Goal: Task Accomplishment & Management: Complete application form

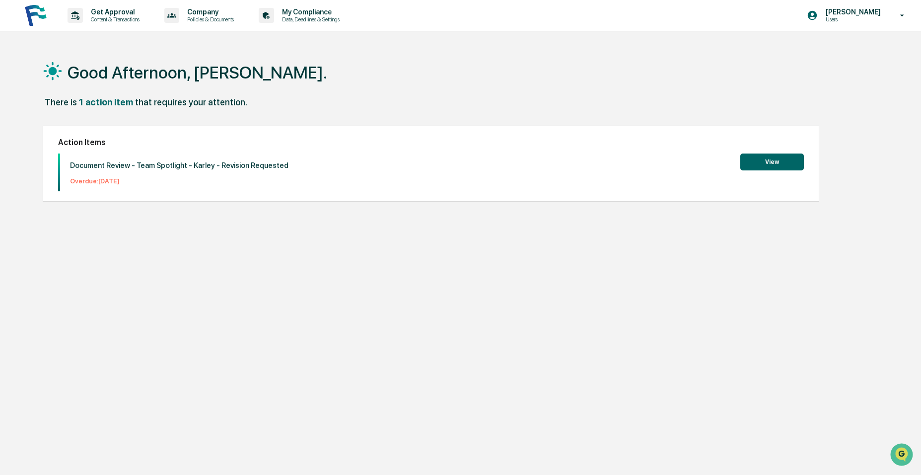
click at [766, 165] on button "View" at bounding box center [772, 161] width 64 height 17
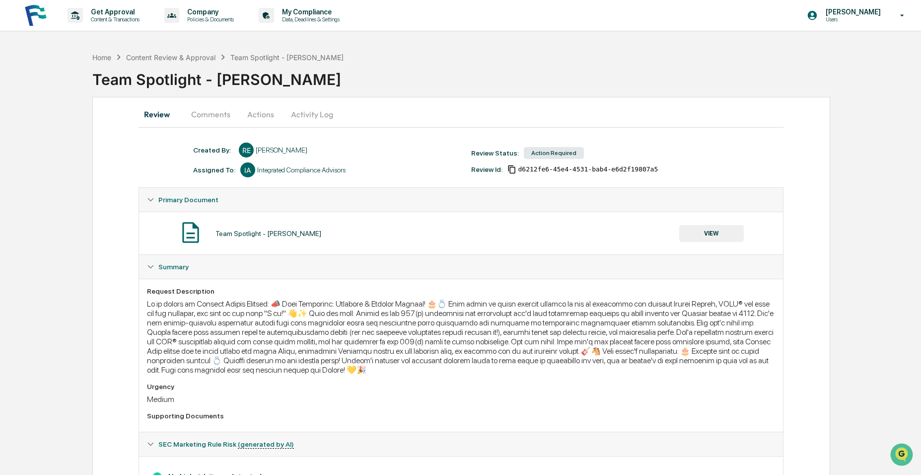
click at [246, 117] on button "Actions" at bounding box center [260, 114] width 45 height 24
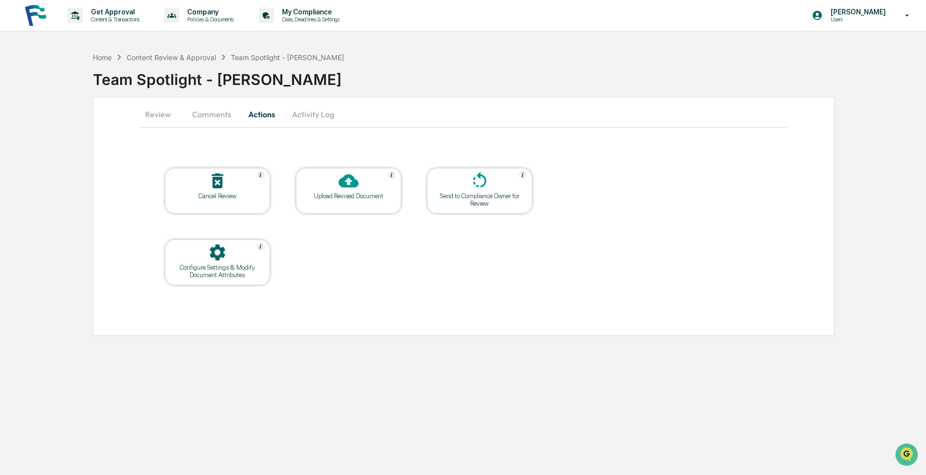
click at [220, 116] on button "Comments" at bounding box center [211, 114] width 55 height 24
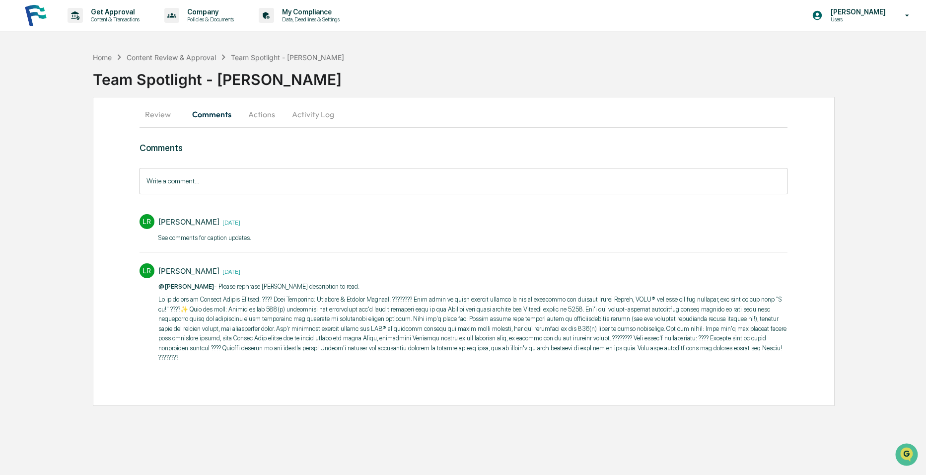
click at [159, 114] on button "Review" at bounding box center [162, 114] width 45 height 24
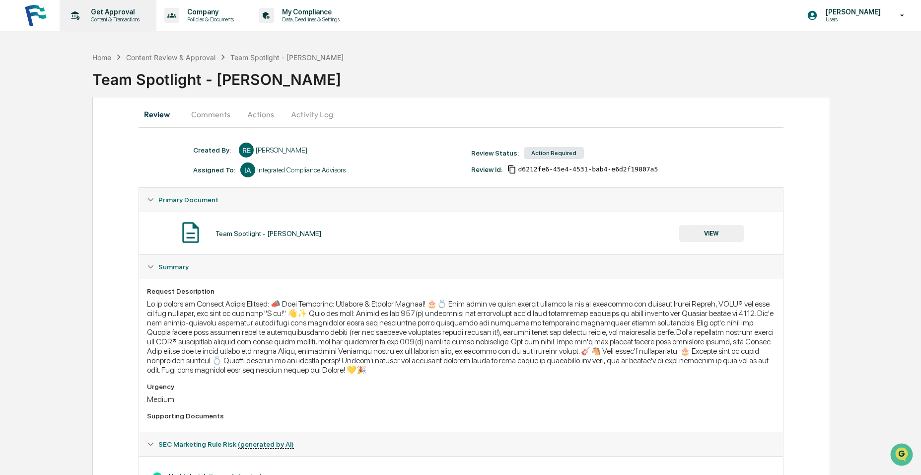
click at [117, 18] on p "Content & Transactions" at bounding box center [114, 19] width 62 height 7
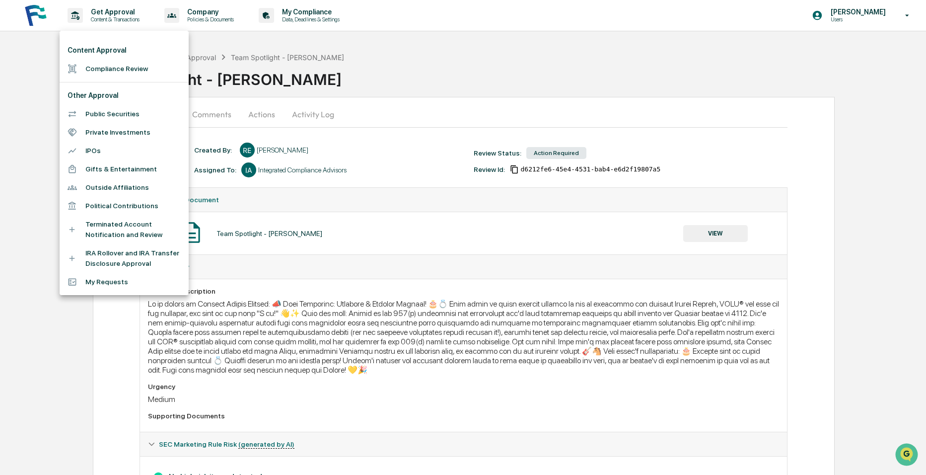
click at [853, 13] on div at bounding box center [463, 237] width 926 height 475
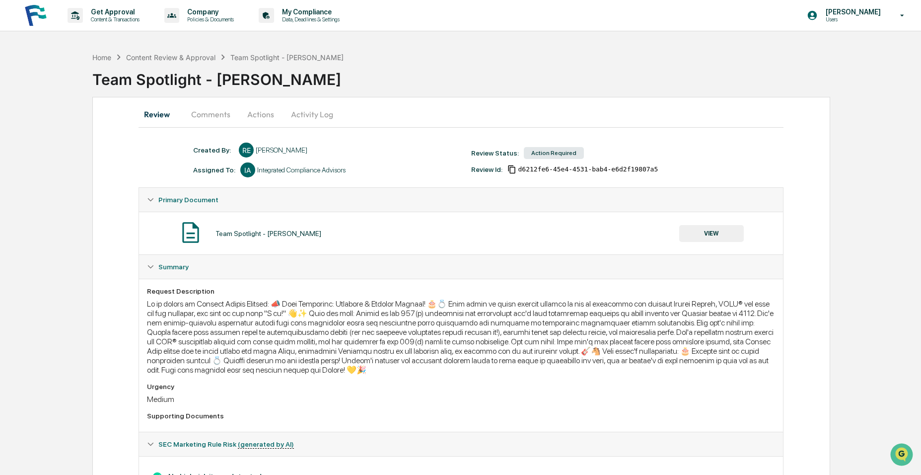
click at [873, 22] on p "Users" at bounding box center [852, 19] width 68 height 7
click at [819, 50] on li "Switch to Admin view..." at bounding box center [848, 50] width 139 height 18
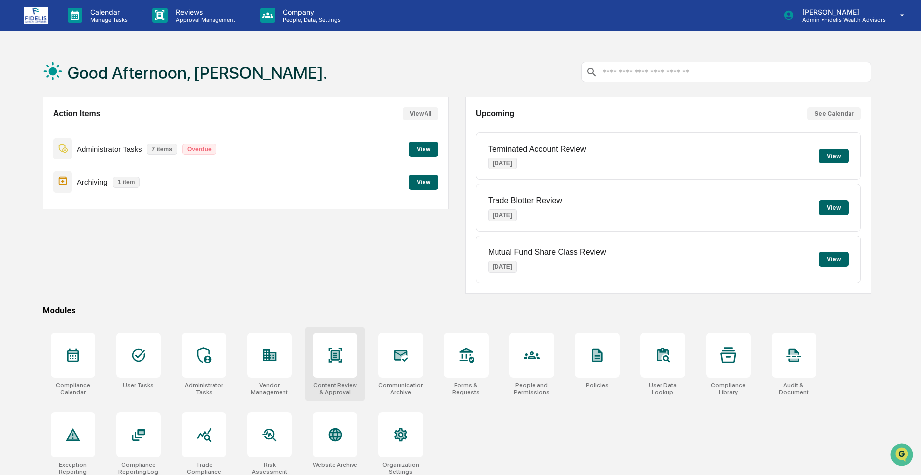
click at [328, 358] on icon at bounding box center [335, 355] width 16 height 16
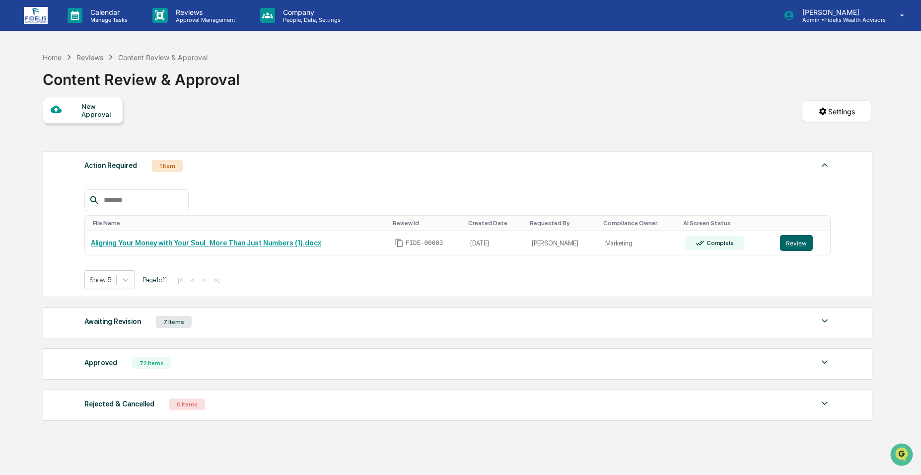
click at [116, 323] on div "Awaiting Revision" at bounding box center [112, 321] width 57 height 13
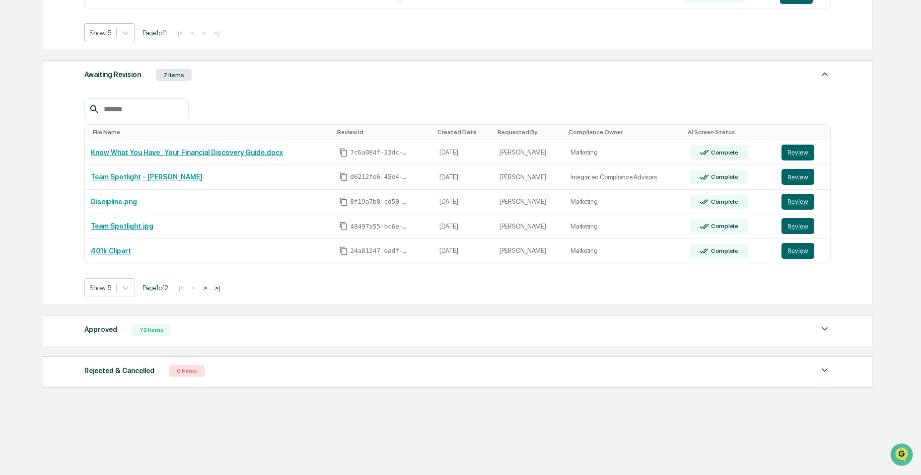
scroll to position [247, 0]
click at [88, 333] on div "Approved" at bounding box center [100, 328] width 33 height 13
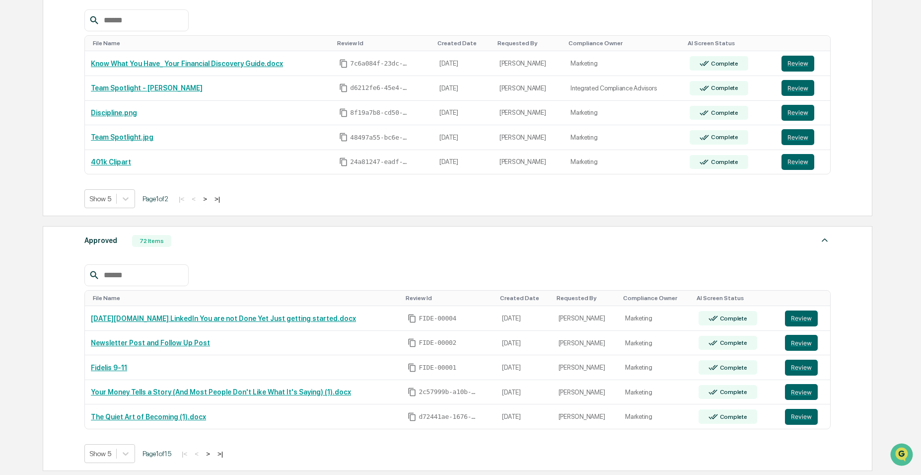
scroll to position [347, 0]
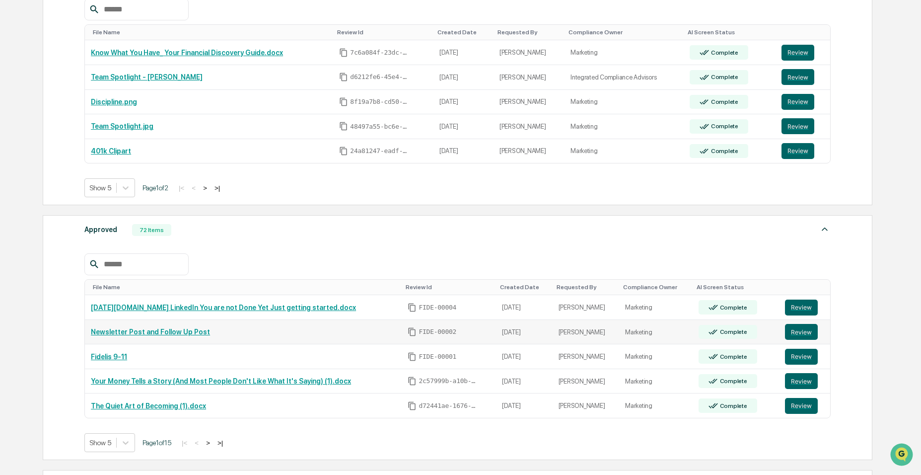
click at [179, 329] on link "Newsletter Post and Follow Up Post" at bounding box center [150, 332] width 119 height 8
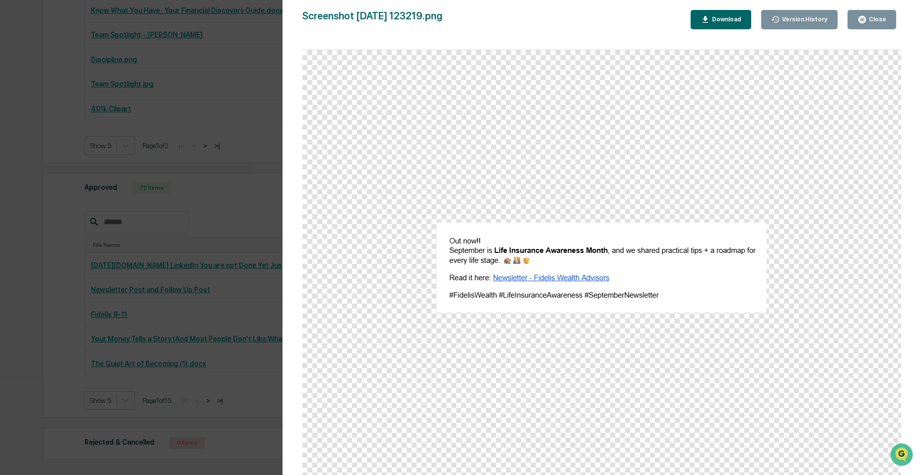
scroll to position [461, 0]
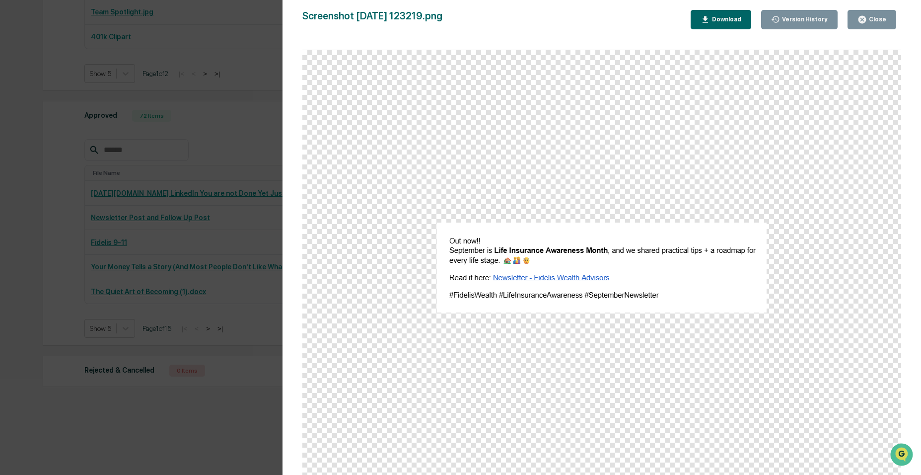
click at [878, 17] on div "Close" at bounding box center [876, 19] width 19 height 7
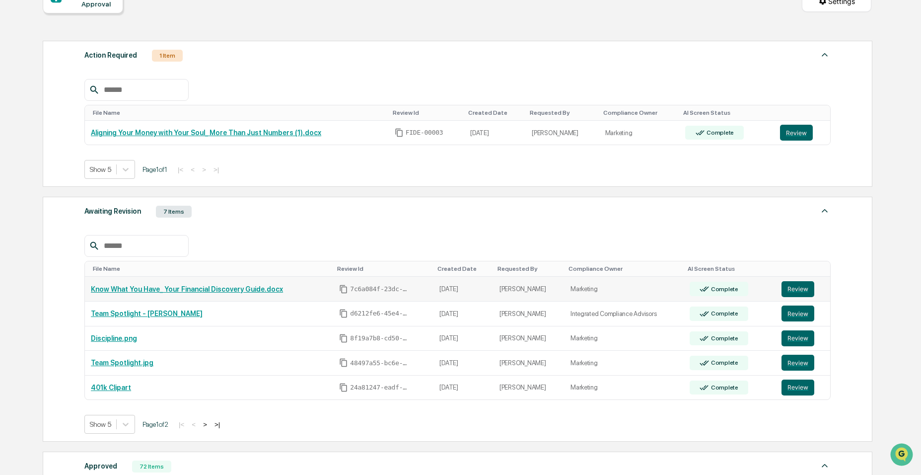
scroll to position [0, 0]
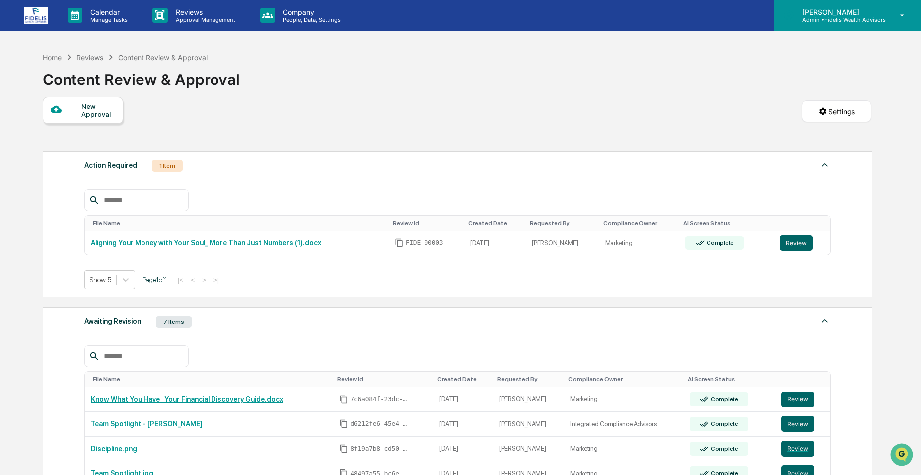
click at [814, 16] on p "Admin • Fidelis Wealth Advisors" at bounding box center [839, 19] width 91 height 7
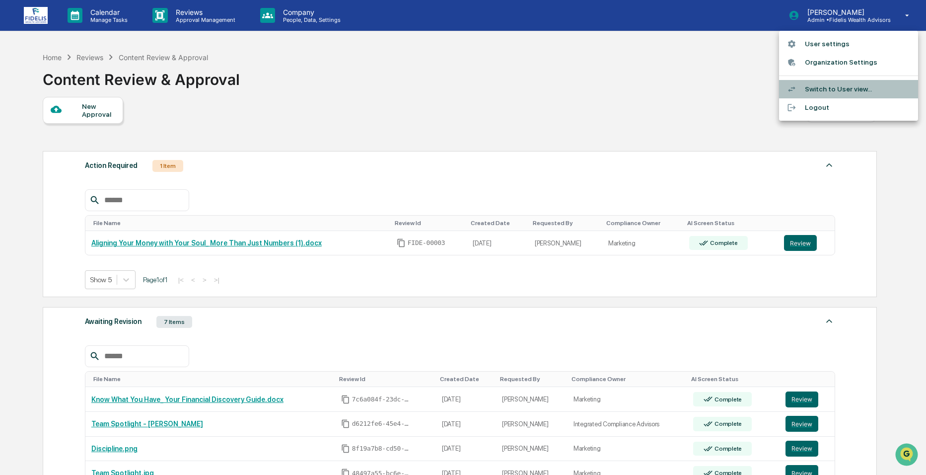
click at [824, 86] on li "Switch to User view..." at bounding box center [848, 89] width 139 height 18
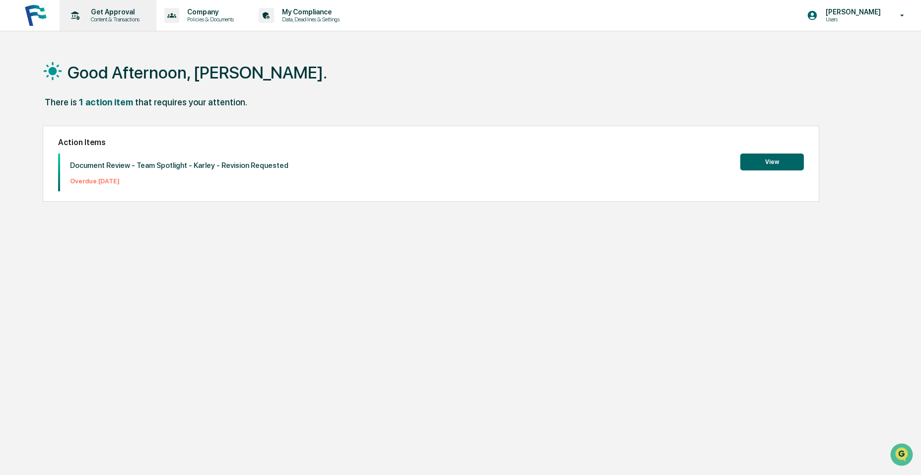
click at [112, 17] on p "Content & Transactions" at bounding box center [114, 19] width 62 height 7
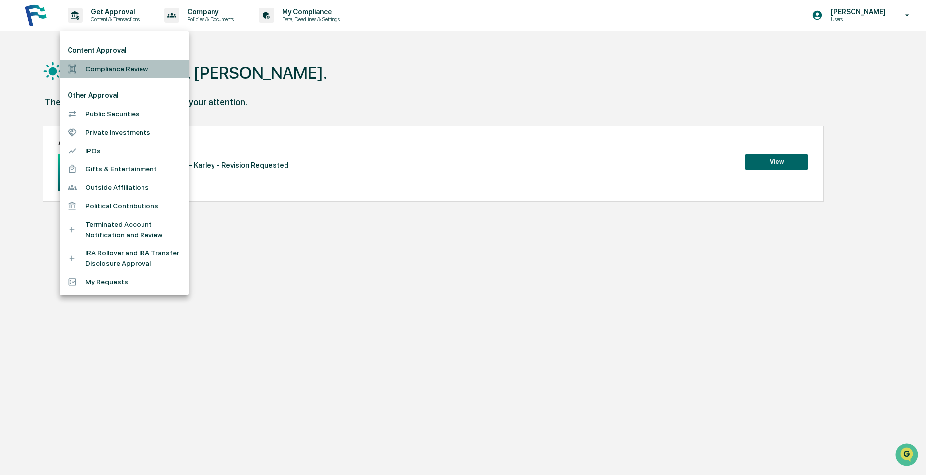
click at [116, 68] on li "Compliance Review" at bounding box center [124, 69] width 129 height 18
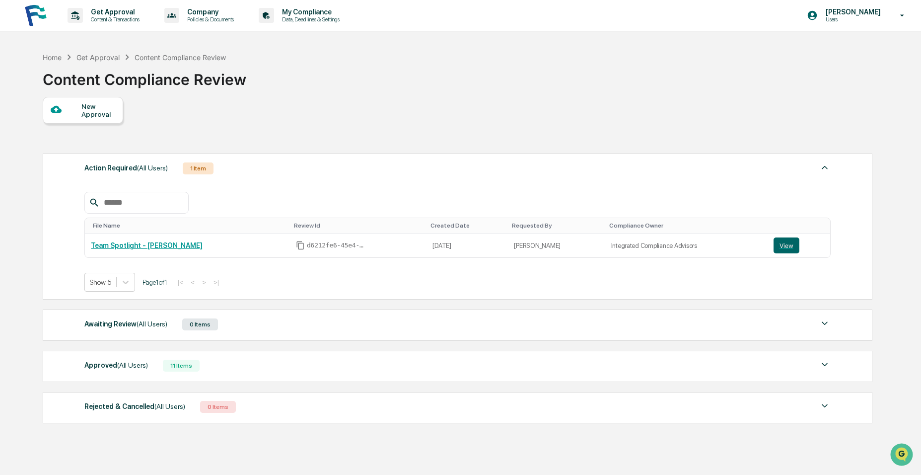
click at [88, 108] on div "New Approval" at bounding box center [97, 110] width 33 height 16
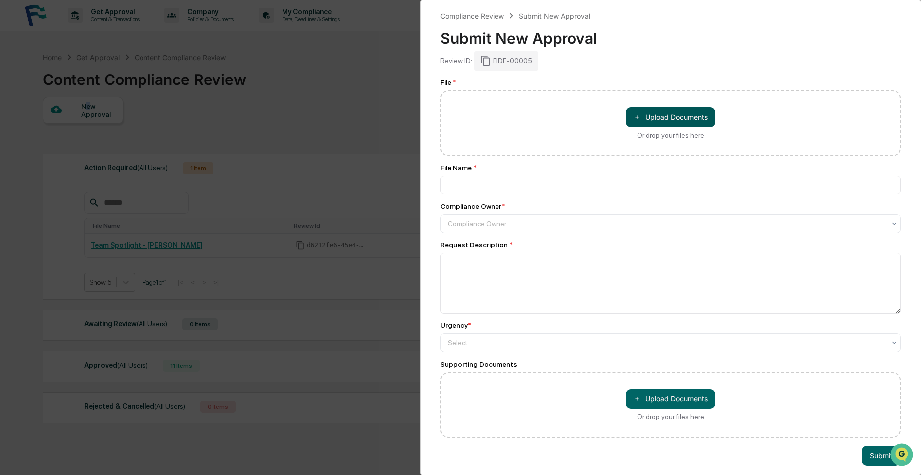
click at [681, 114] on button "＋ Upload Documents" at bounding box center [671, 117] width 90 height 20
type input "**********"
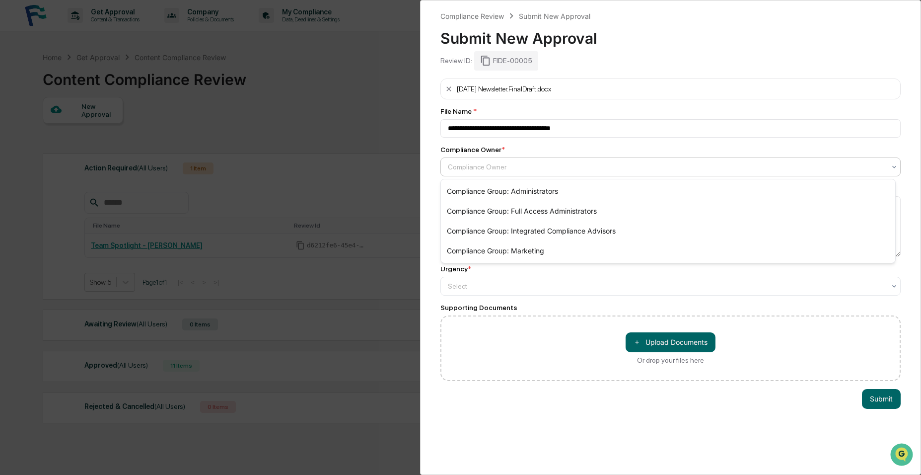
click at [528, 162] on div at bounding box center [667, 167] width 438 height 10
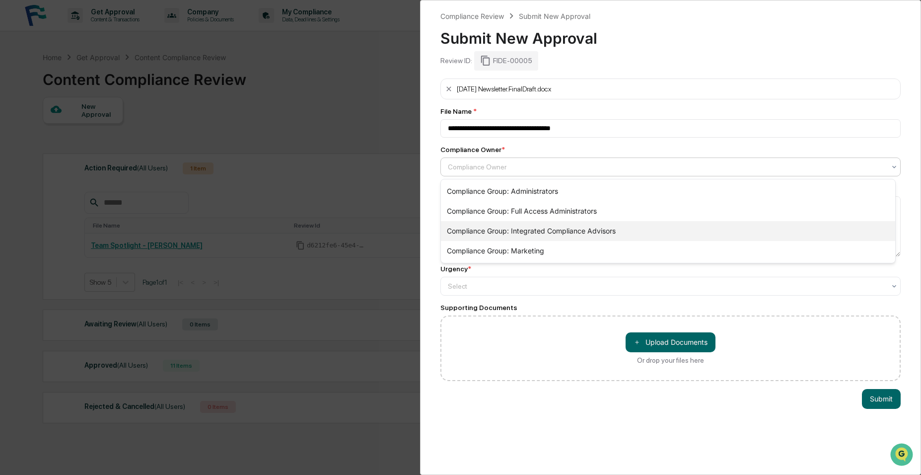
click at [527, 229] on div "Compliance Group: Integrated Compliance Advisors" at bounding box center [668, 231] width 455 height 20
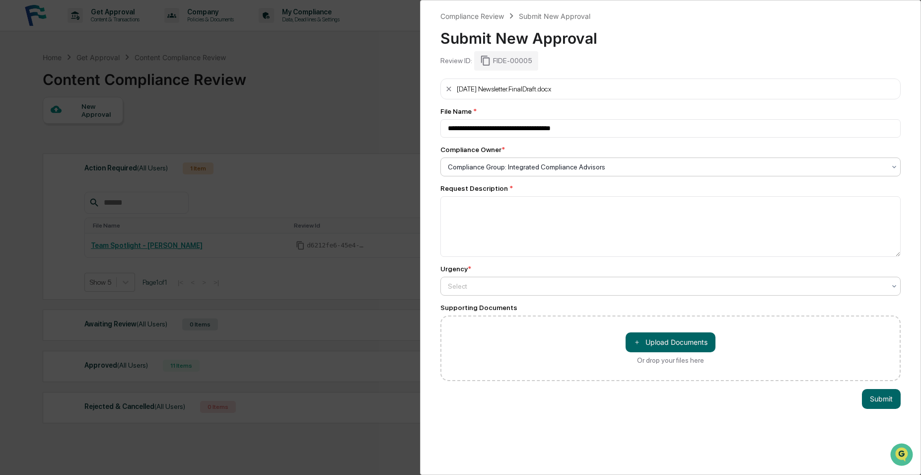
click at [498, 286] on div at bounding box center [667, 286] width 438 height 10
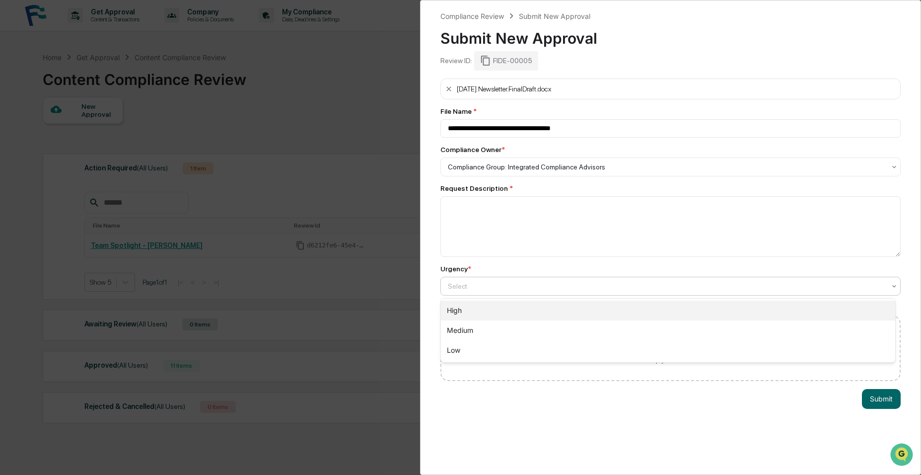
click at [489, 311] on div "High" at bounding box center [668, 310] width 455 height 20
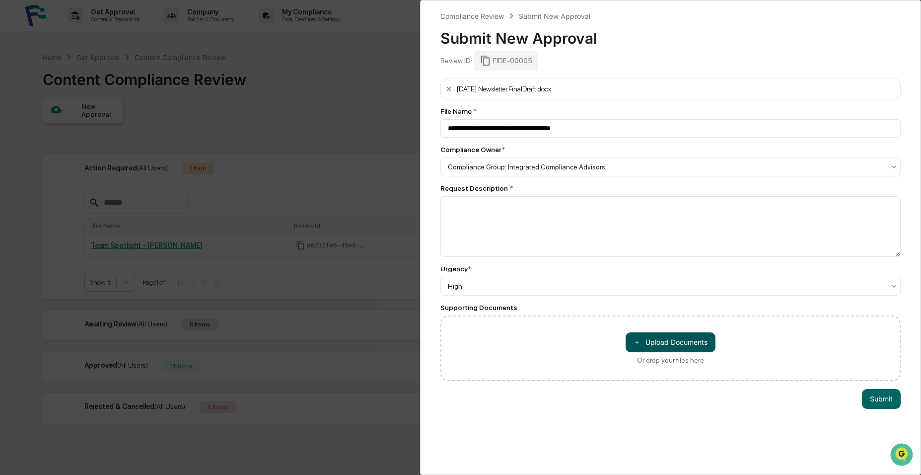
click at [683, 343] on button "＋ Upload Documents" at bounding box center [671, 342] width 90 height 20
click at [664, 343] on button "＋ Upload Documents" at bounding box center [671, 342] width 90 height 20
click at [871, 414] on button "Submit" at bounding box center [881, 420] width 39 height 20
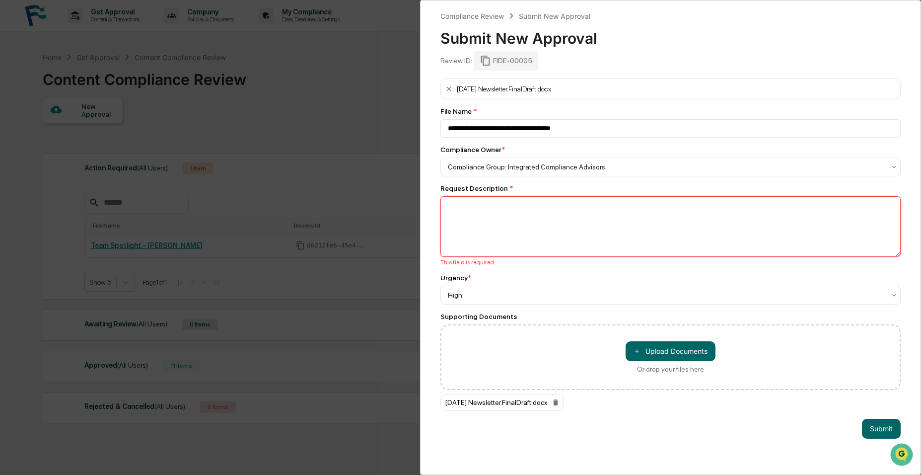
click at [545, 214] on textarea at bounding box center [670, 226] width 461 height 61
type textarea "**********"
click at [881, 420] on button "Submit" at bounding box center [881, 429] width 39 height 20
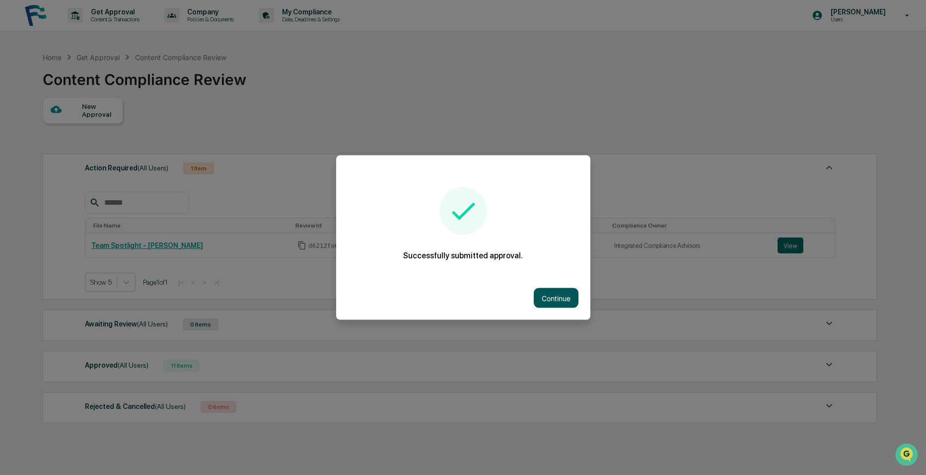
click at [555, 294] on button "Continue" at bounding box center [556, 298] width 45 height 20
